Goal: Navigation & Orientation: Find specific page/section

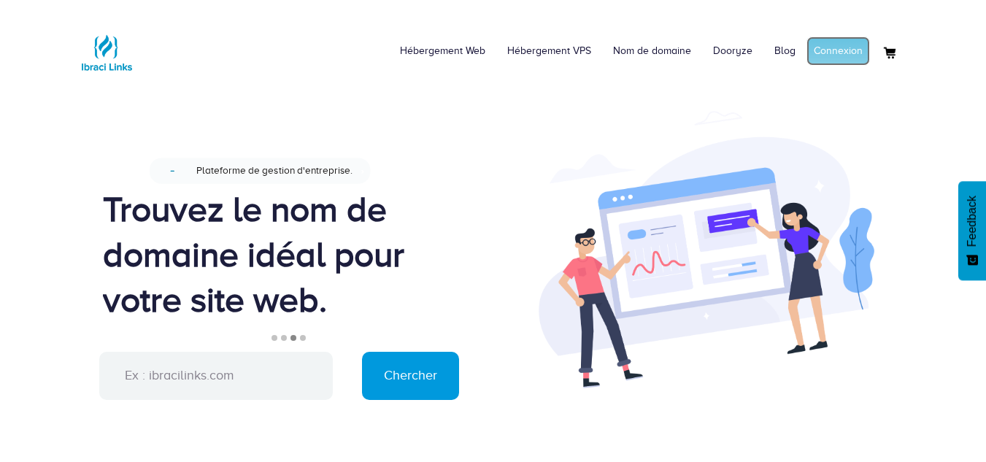
click at [823, 55] on link "Connexion" at bounding box center [837, 50] width 63 height 29
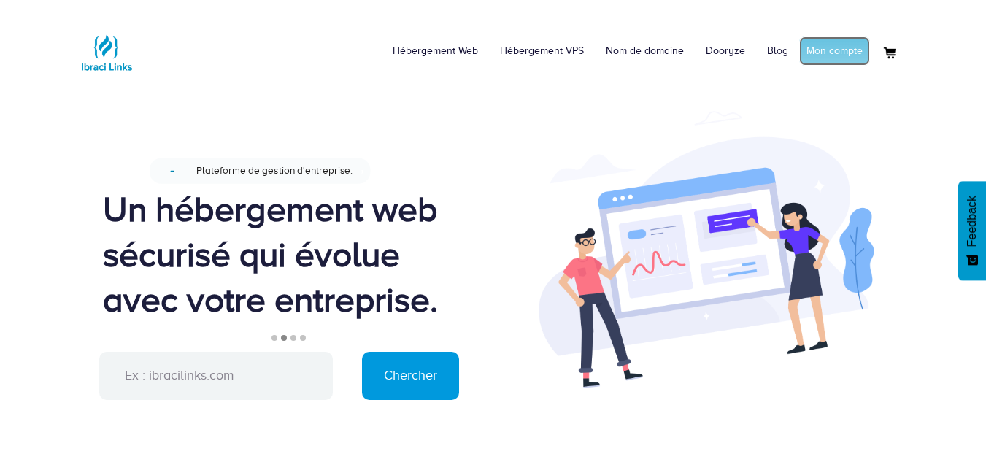
click at [826, 45] on link "Mon compte" at bounding box center [834, 50] width 71 height 29
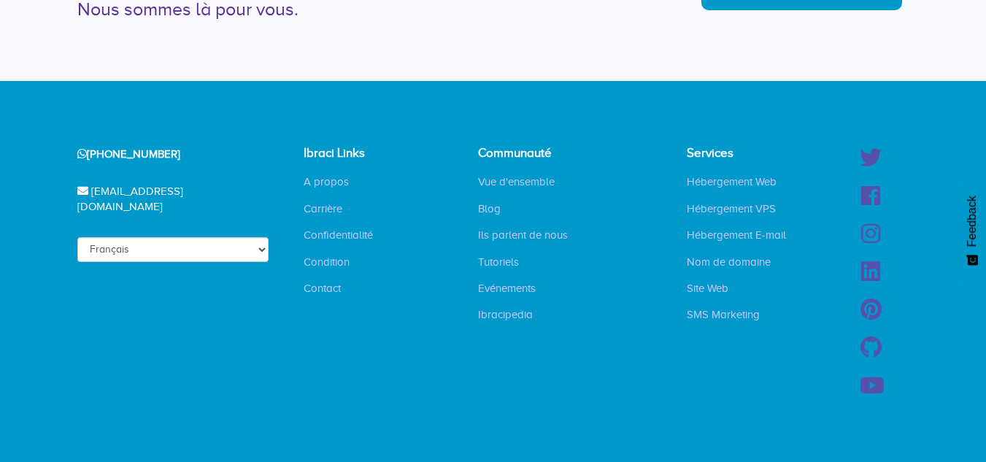
scroll to position [3765, 0]
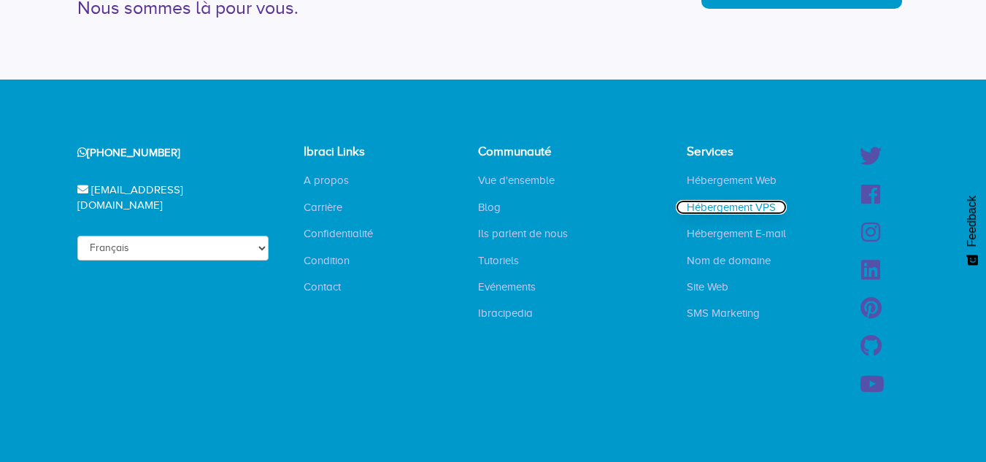
click at [741, 203] on link "Hébergement VPS" at bounding box center [731, 207] width 111 height 15
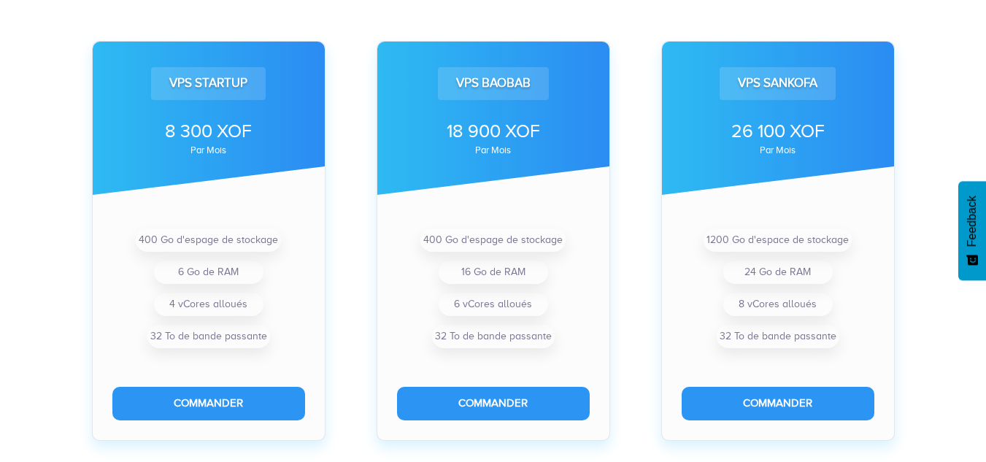
scroll to position [481, 0]
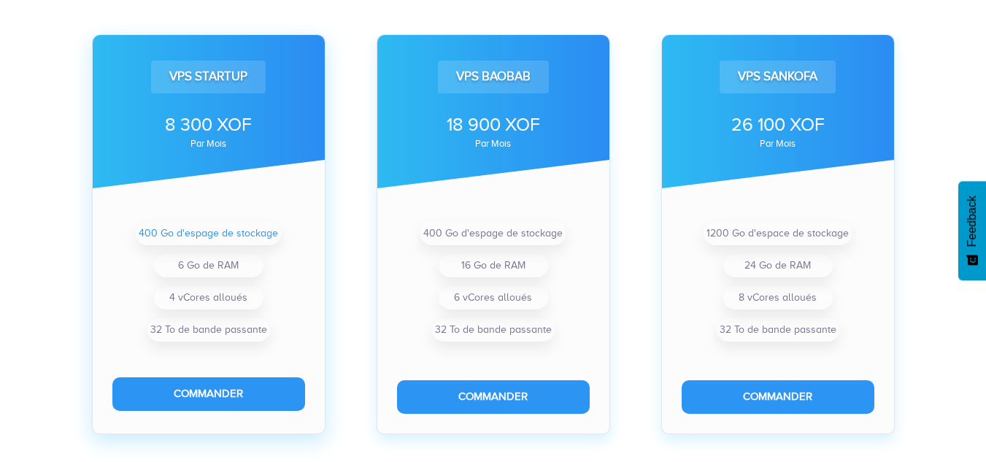
click at [258, 231] on li "400 Go d'espage de stockage" at bounding box center [208, 233] width 145 height 23
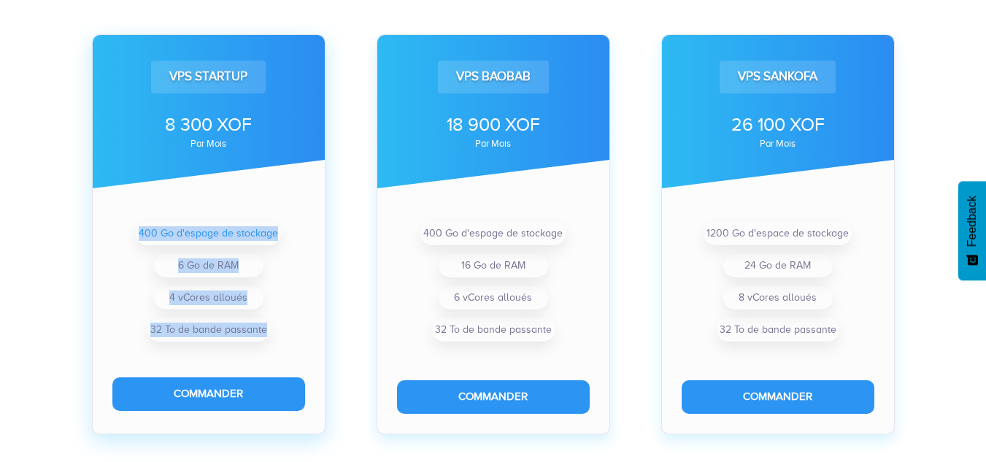
click at [258, 231] on li "400 Go d'espage de stockage" at bounding box center [208, 233] width 145 height 23
click at [301, 236] on ul "400 Go d'espage de stockage 6 Go de RAM 4 vCores alloués 32 To de bande passante" at bounding box center [208, 281] width 193 height 128
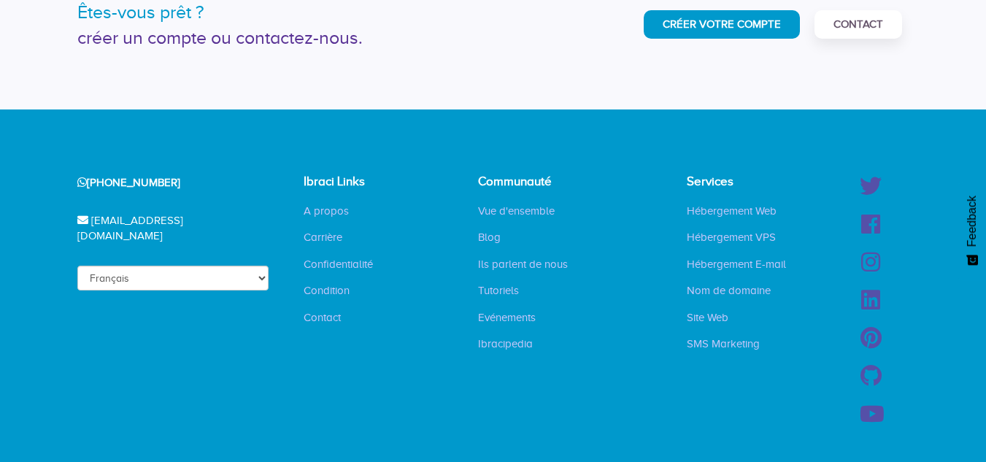
scroll to position [2015, 0]
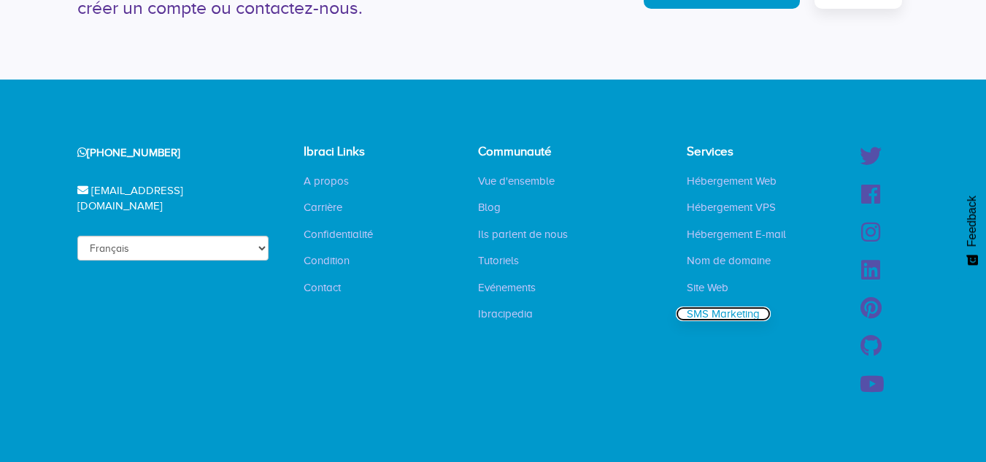
click at [710, 311] on link "SMS Marketing" at bounding box center [723, 313] width 95 height 15
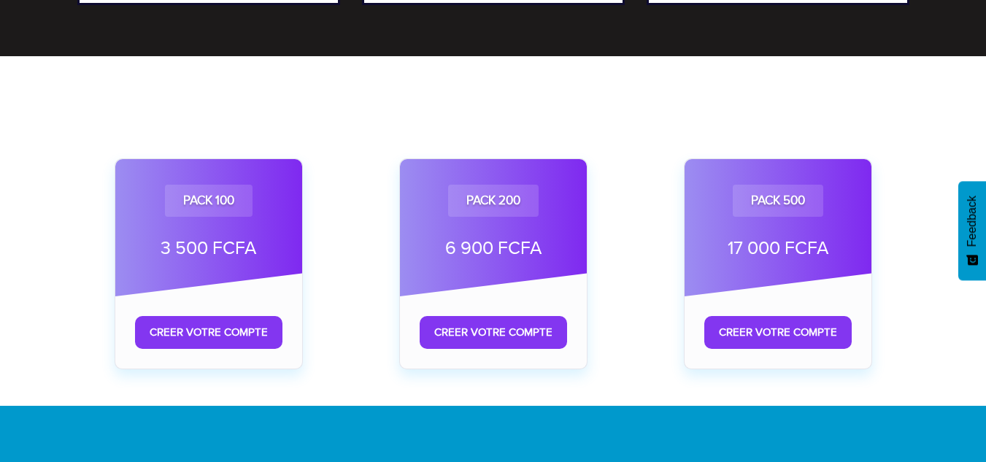
scroll to position [770, 0]
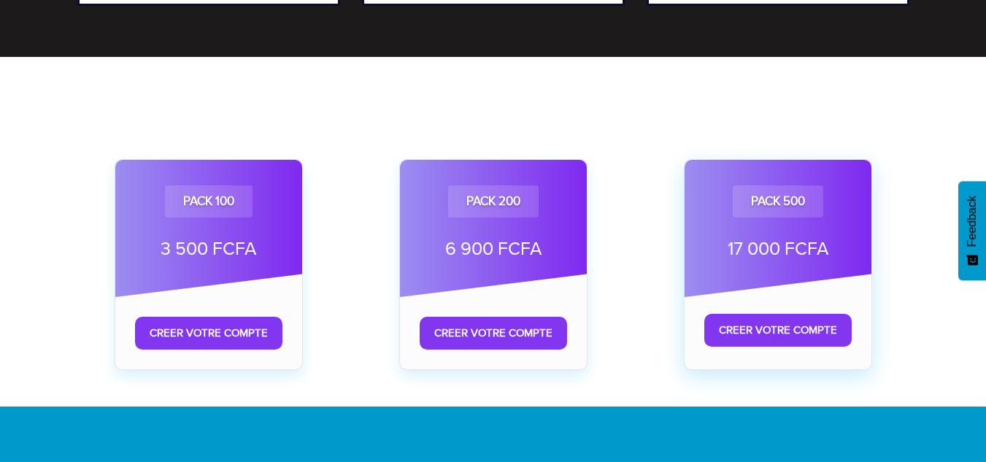
drag, startPoint x: 804, startPoint y: 204, endPoint x: 813, endPoint y: 206, distance: 9.6
click at [813, 206] on div "Pack 500" at bounding box center [777, 201] width 90 height 32
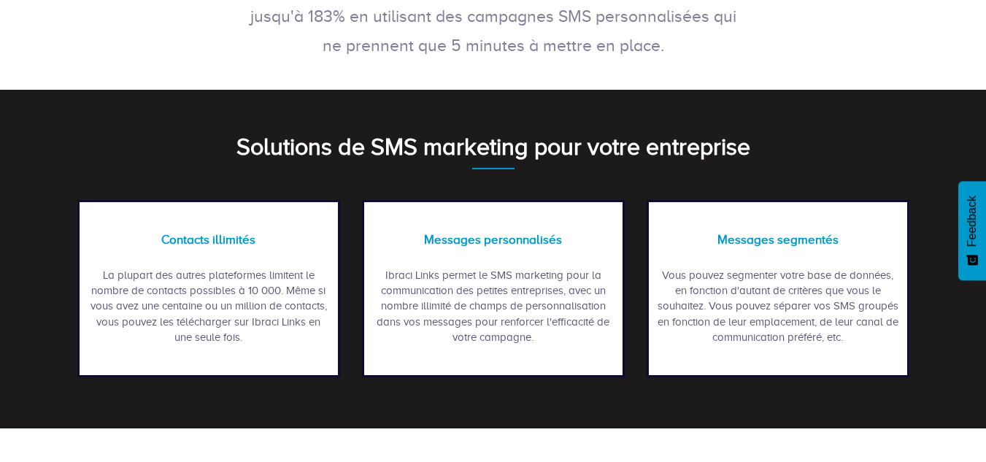
scroll to position [0, 0]
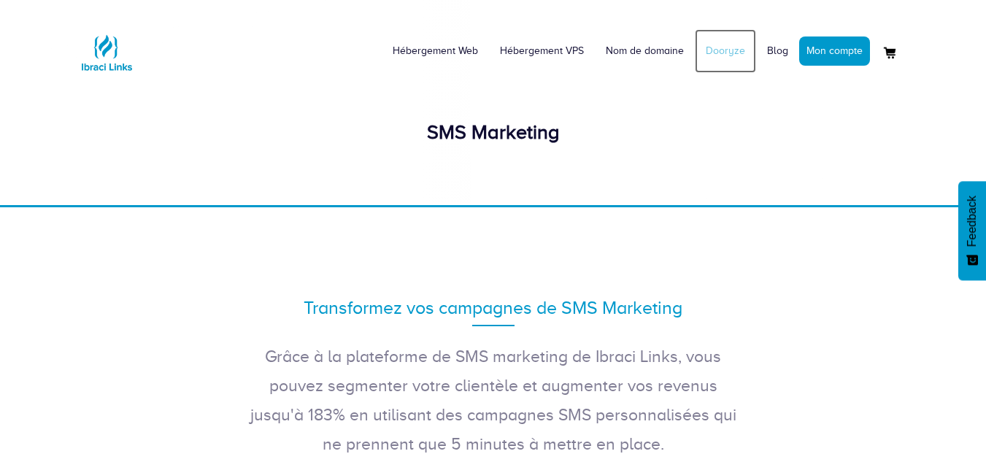
click at [727, 48] on link "Dooryze" at bounding box center [724, 51] width 61 height 44
